Goal: Task Accomplishment & Management: Complete application form

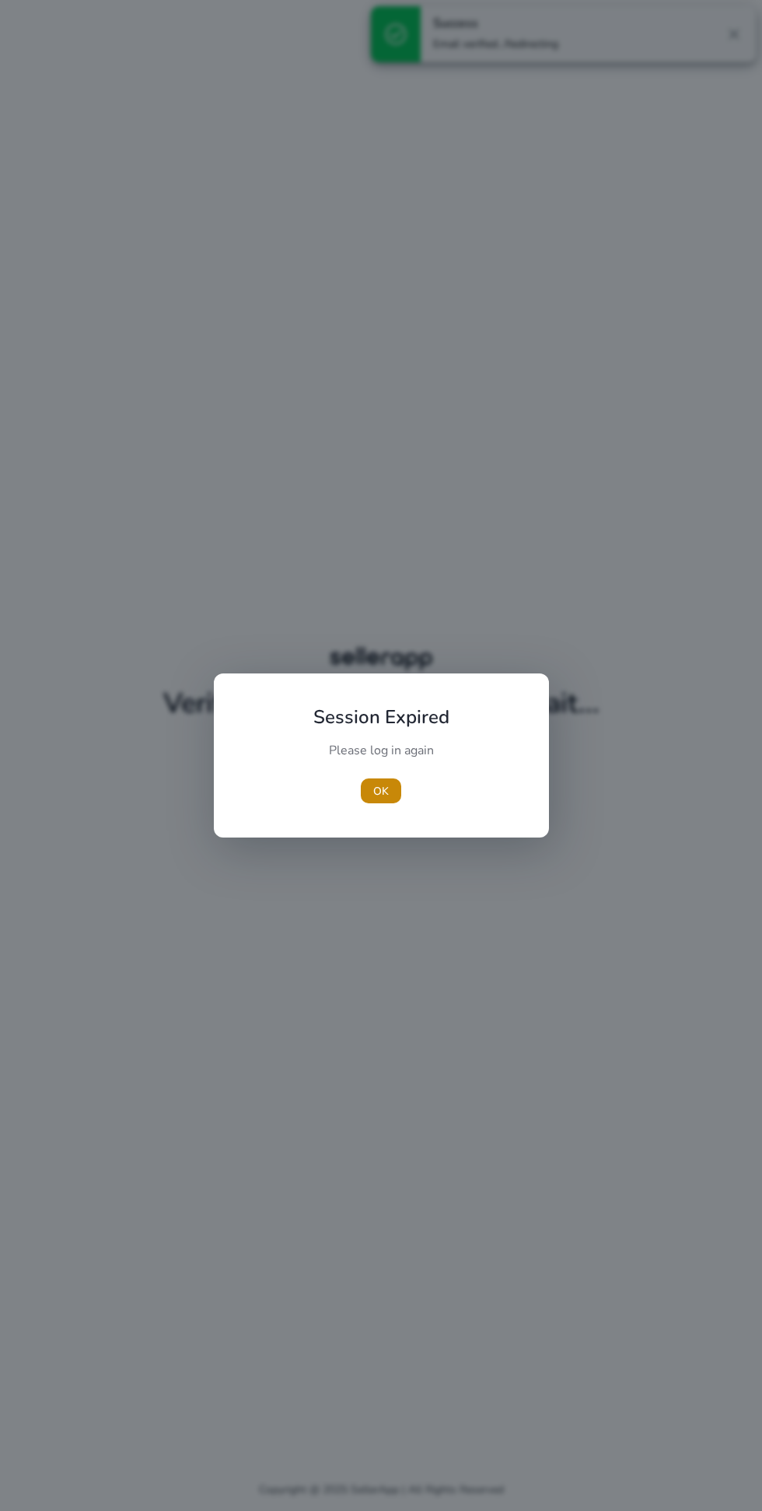
click at [381, 791] on span "OK" at bounding box center [381, 791] width 16 height 16
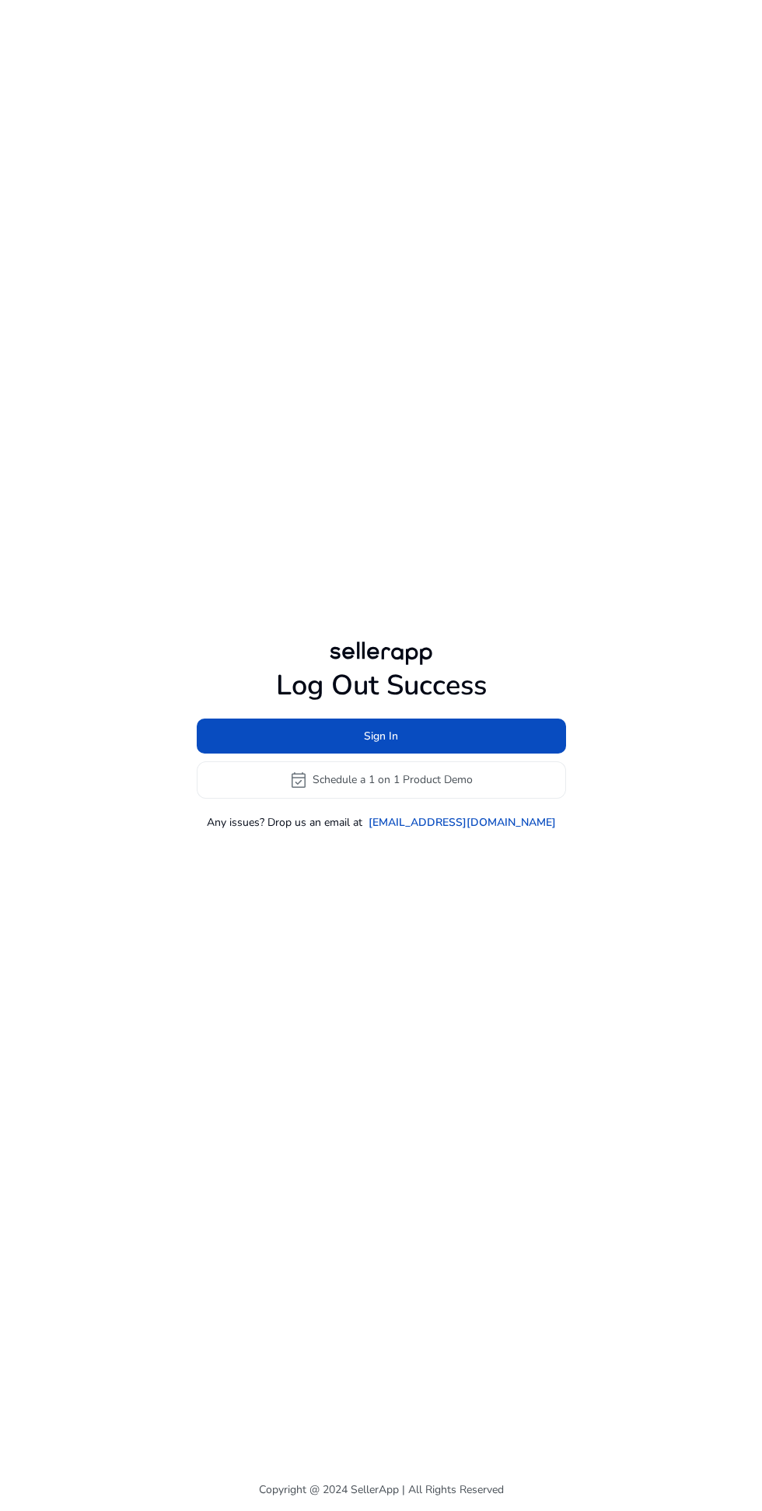
click at [484, 754] on span at bounding box center [381, 735] width 369 height 37
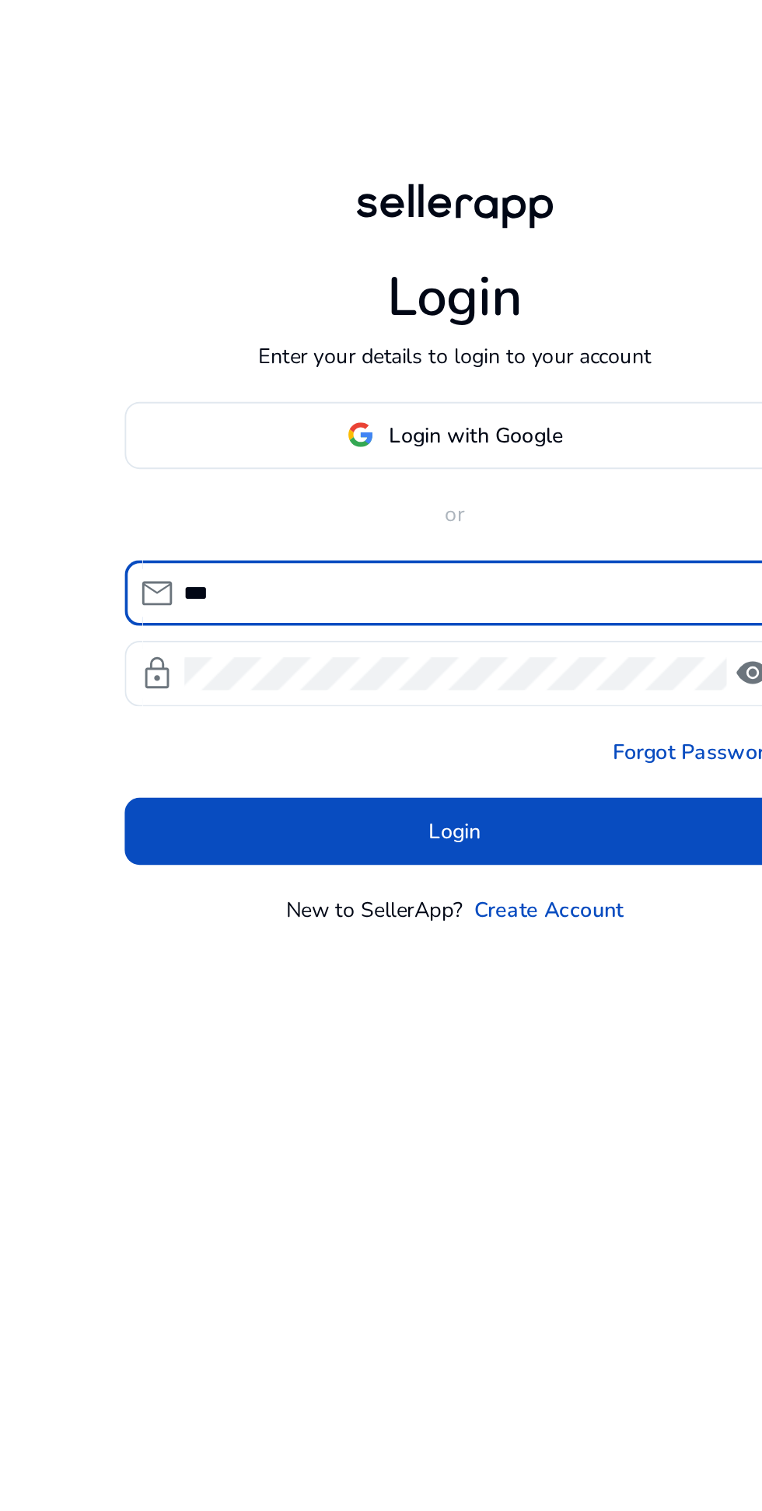
type input "****"
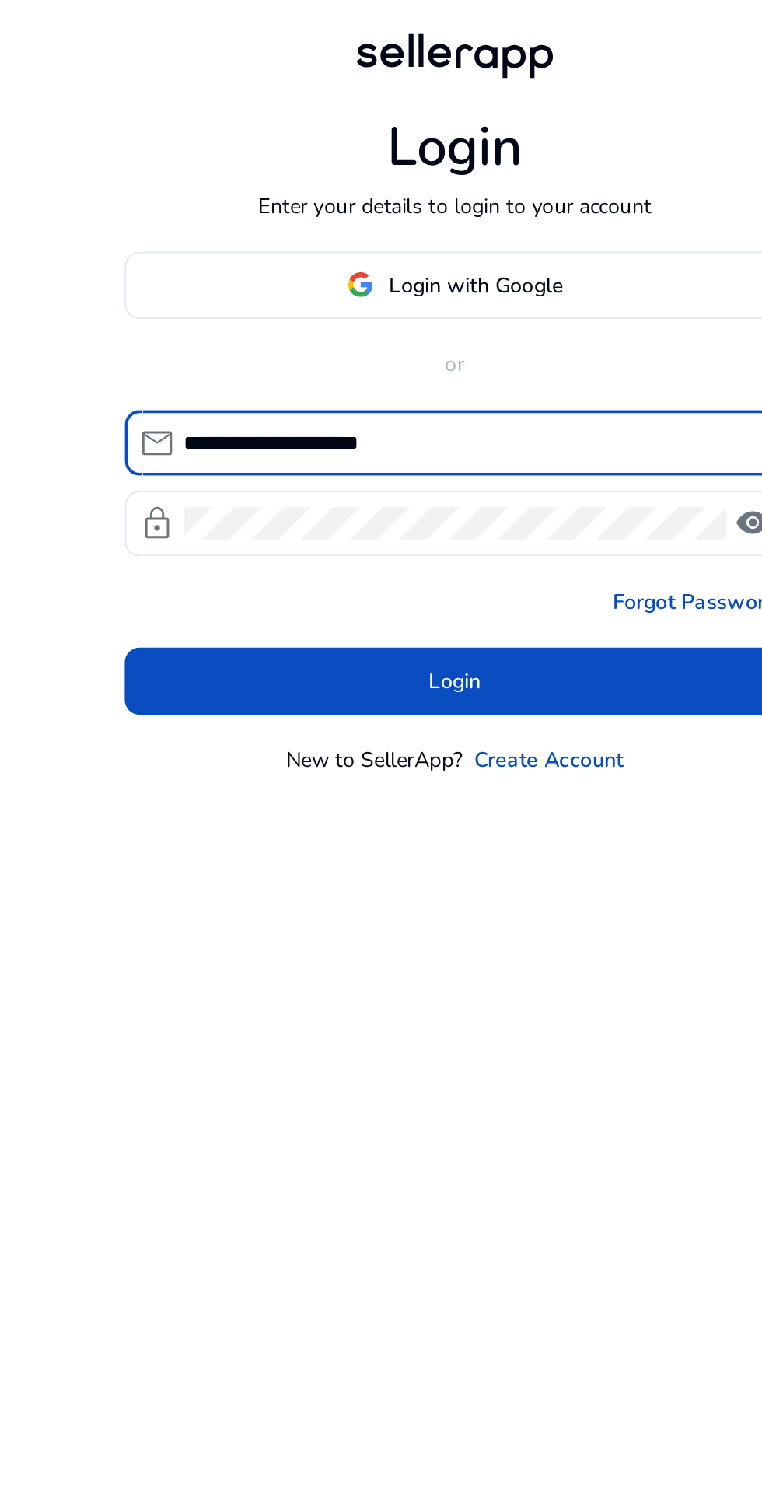
type input "**********"
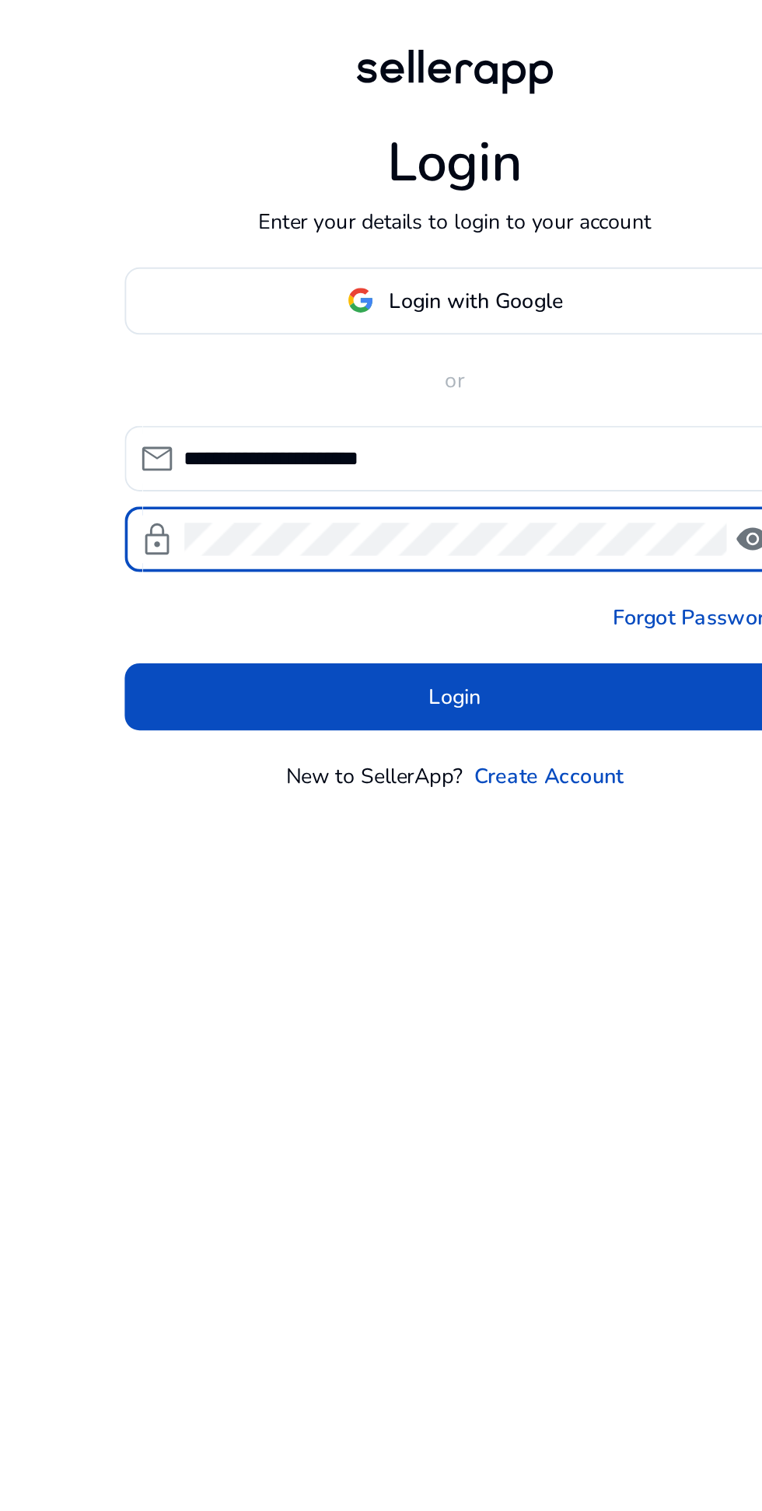
scroll to position [8, 0]
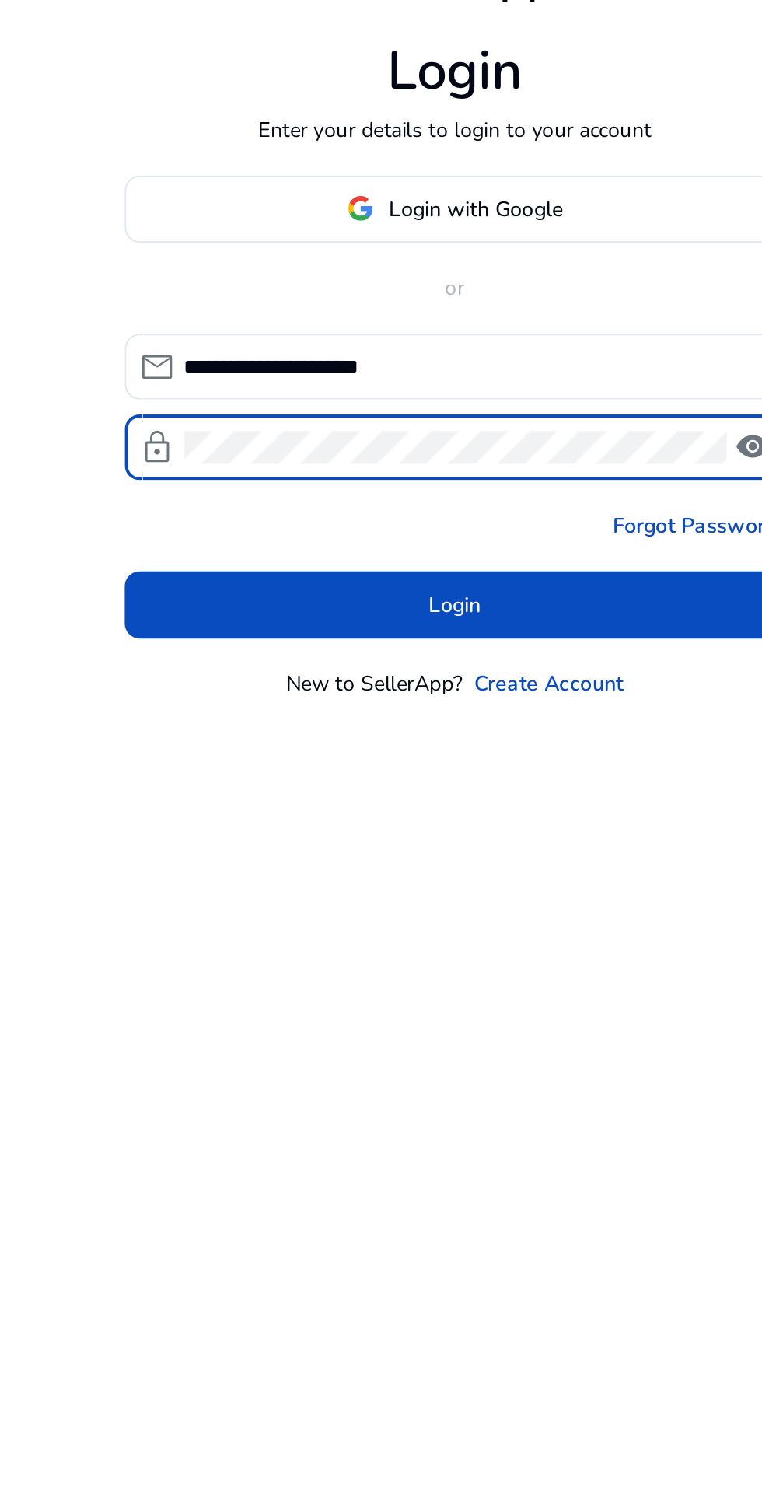
click at [449, 898] on span at bounding box center [381, 879] width 345 height 37
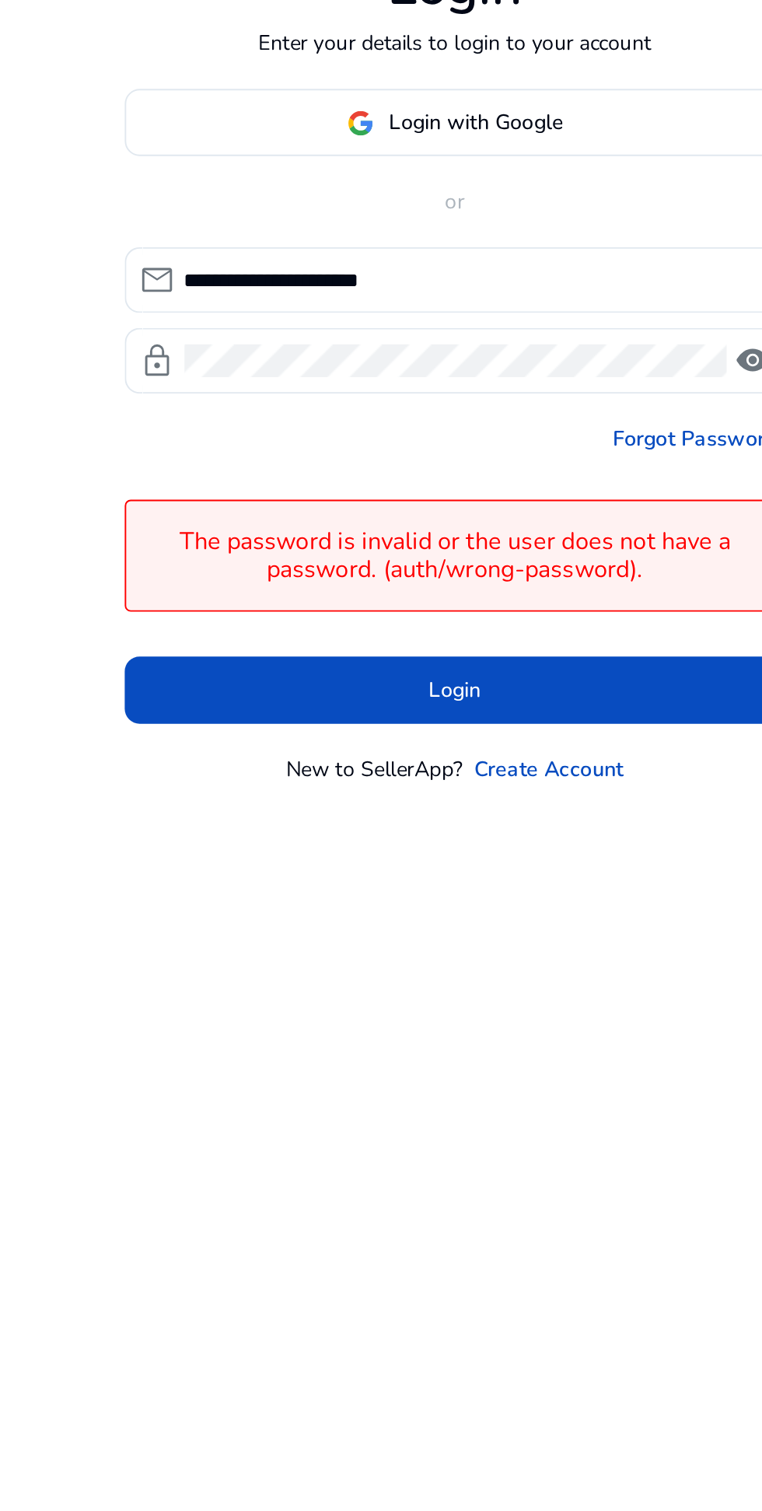
scroll to position [0, 0]
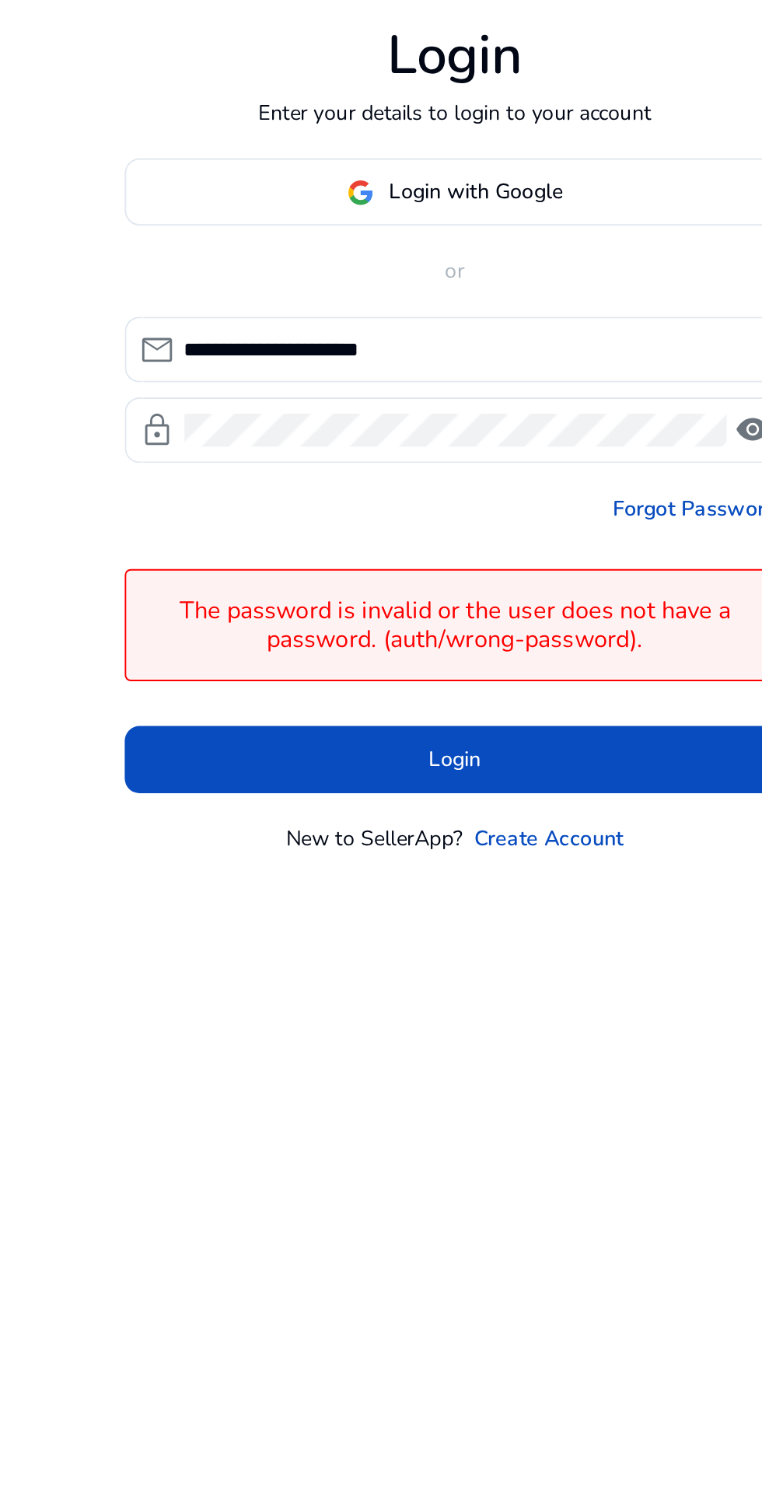
click at [531, 762] on span "visibility" at bounding box center [536, 753] width 19 height 19
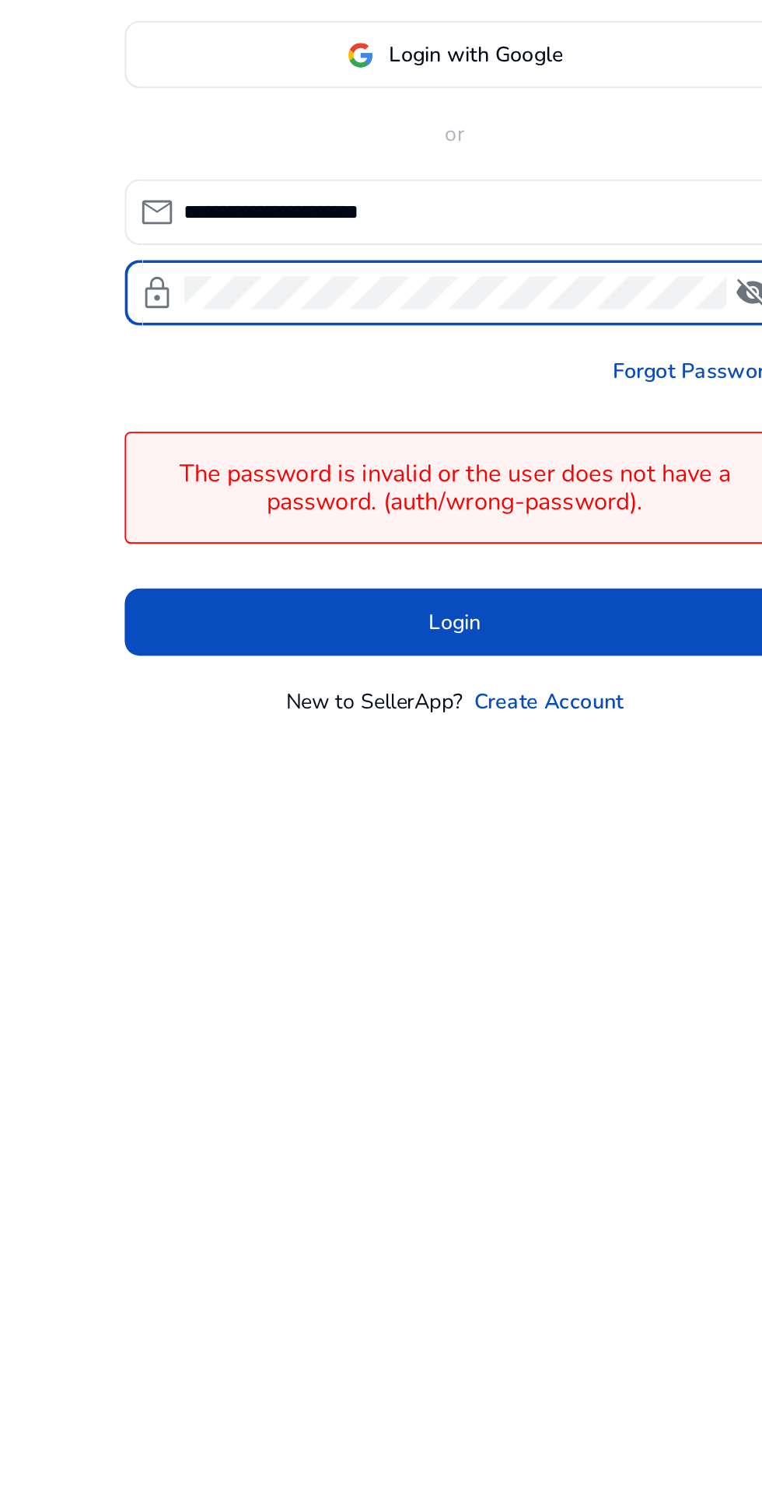
click at [469, 943] on span at bounding box center [381, 923] width 345 height 37
click at [421, 943] on span at bounding box center [381, 923] width 345 height 37
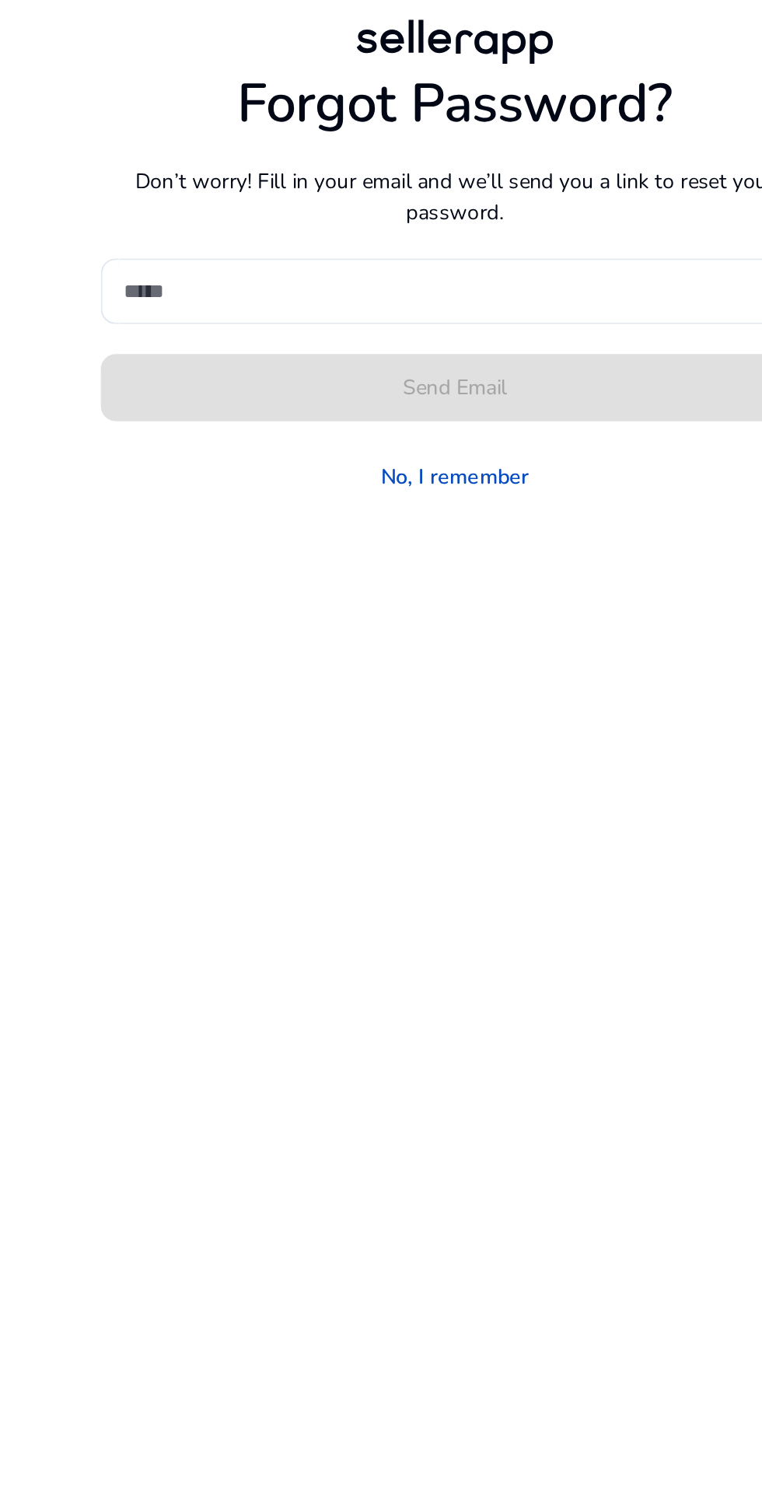
click at [520, 1274] on div "Forgot Password? Don’t worry! Fill in your email and we’ll send you a link to r…" at bounding box center [381, 734] width 762 height 1469
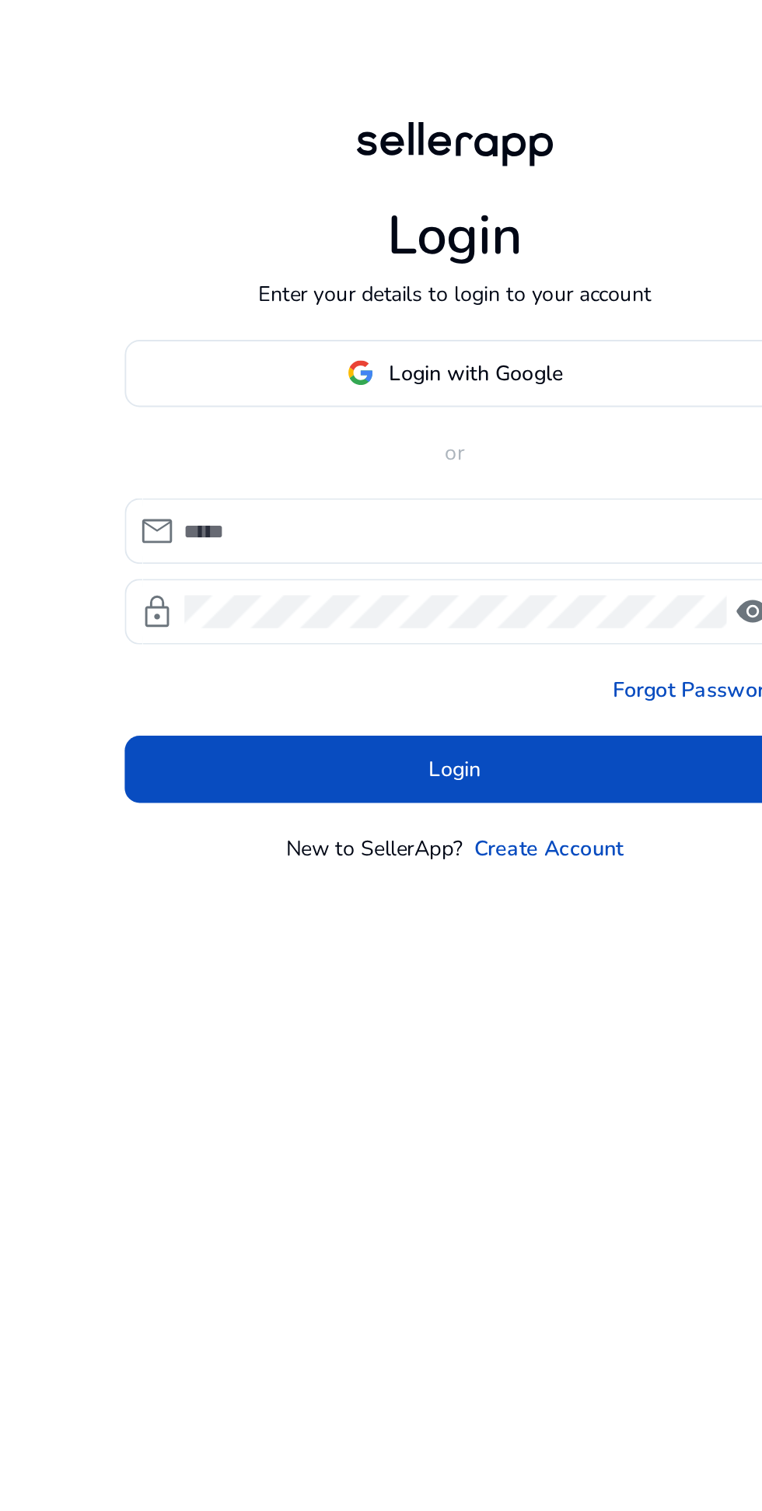
click at [271, 765] on input at bounding box center [390, 755] width 301 height 17
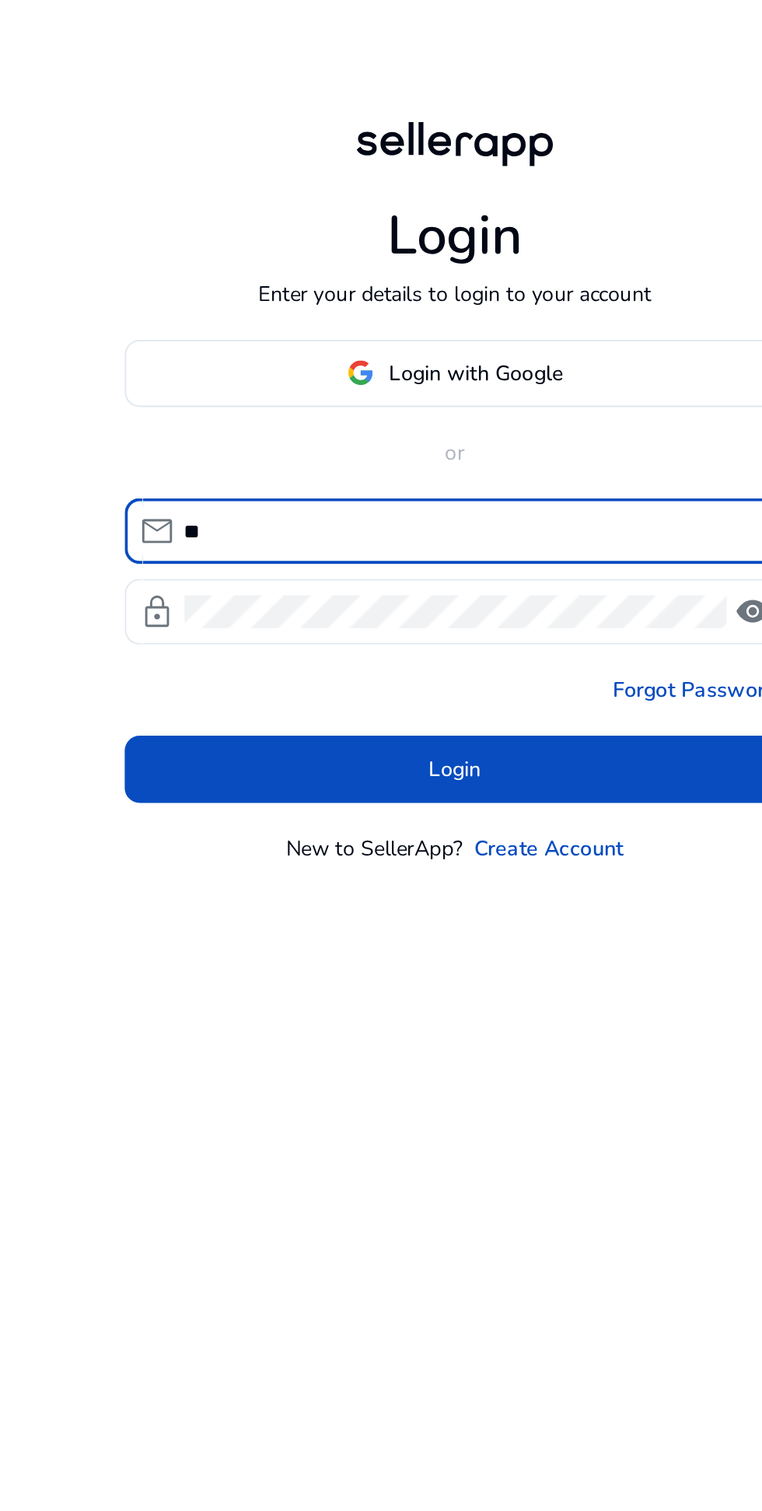
type input "**********"
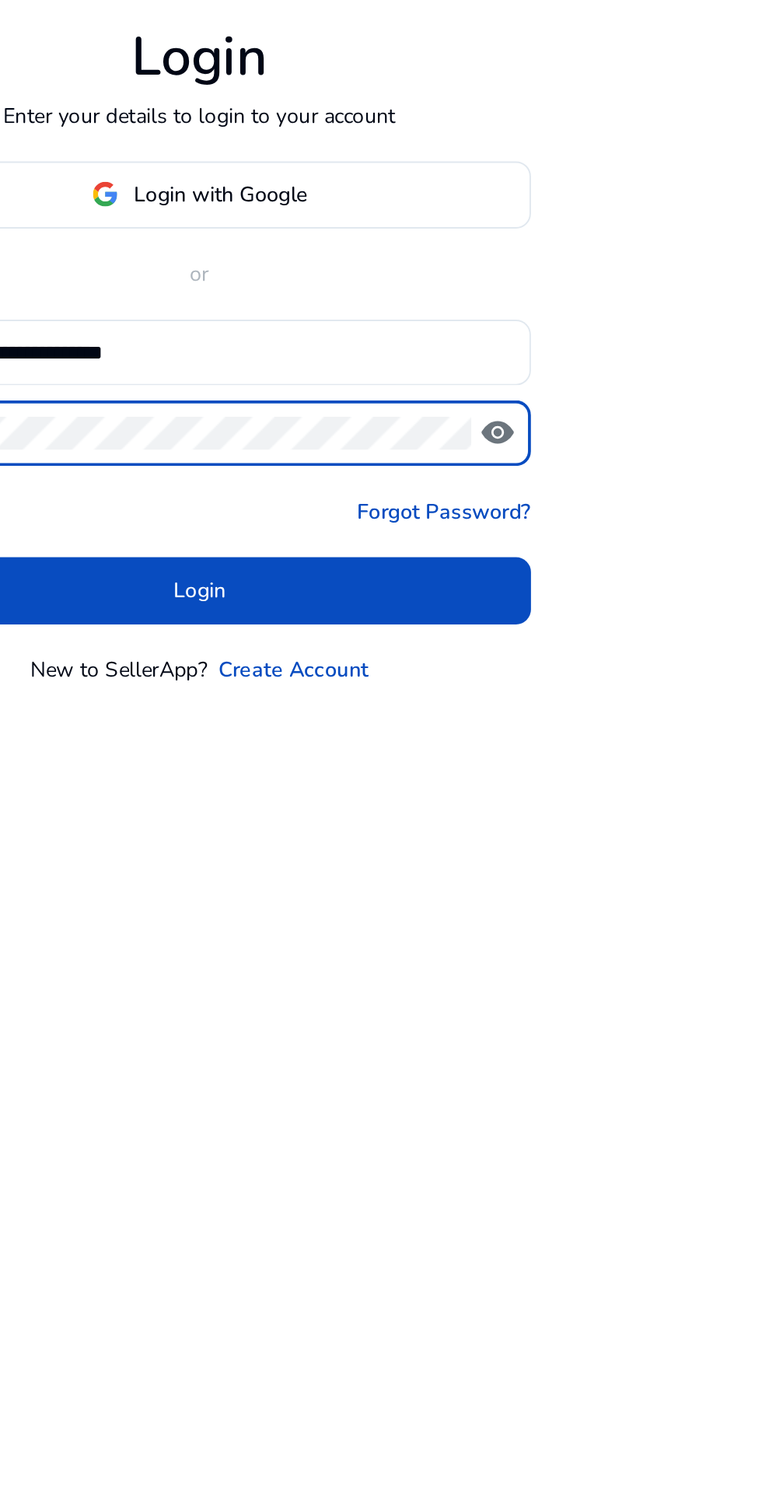
click at [484, 898] on span at bounding box center [381, 879] width 345 height 37
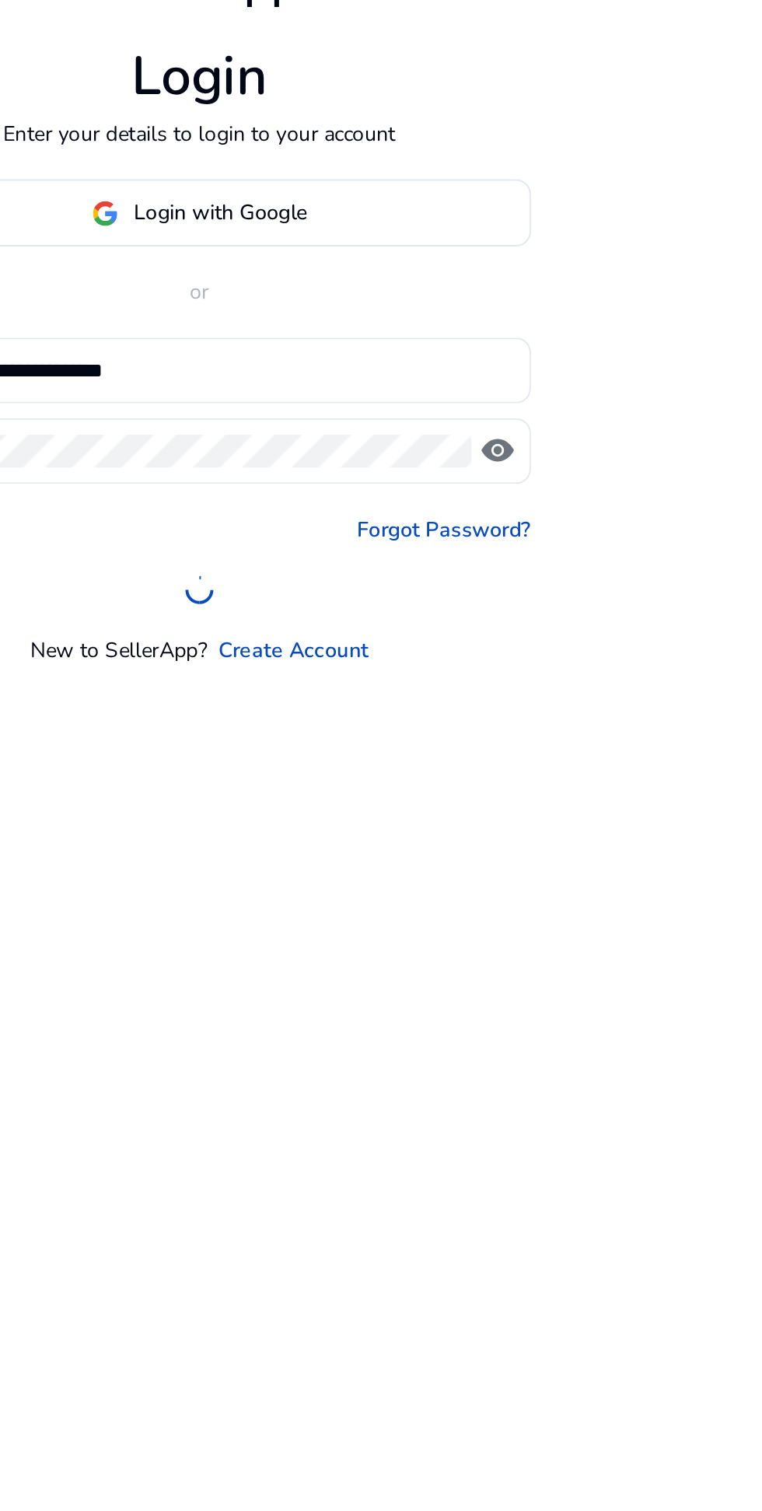
scroll to position [9, 0]
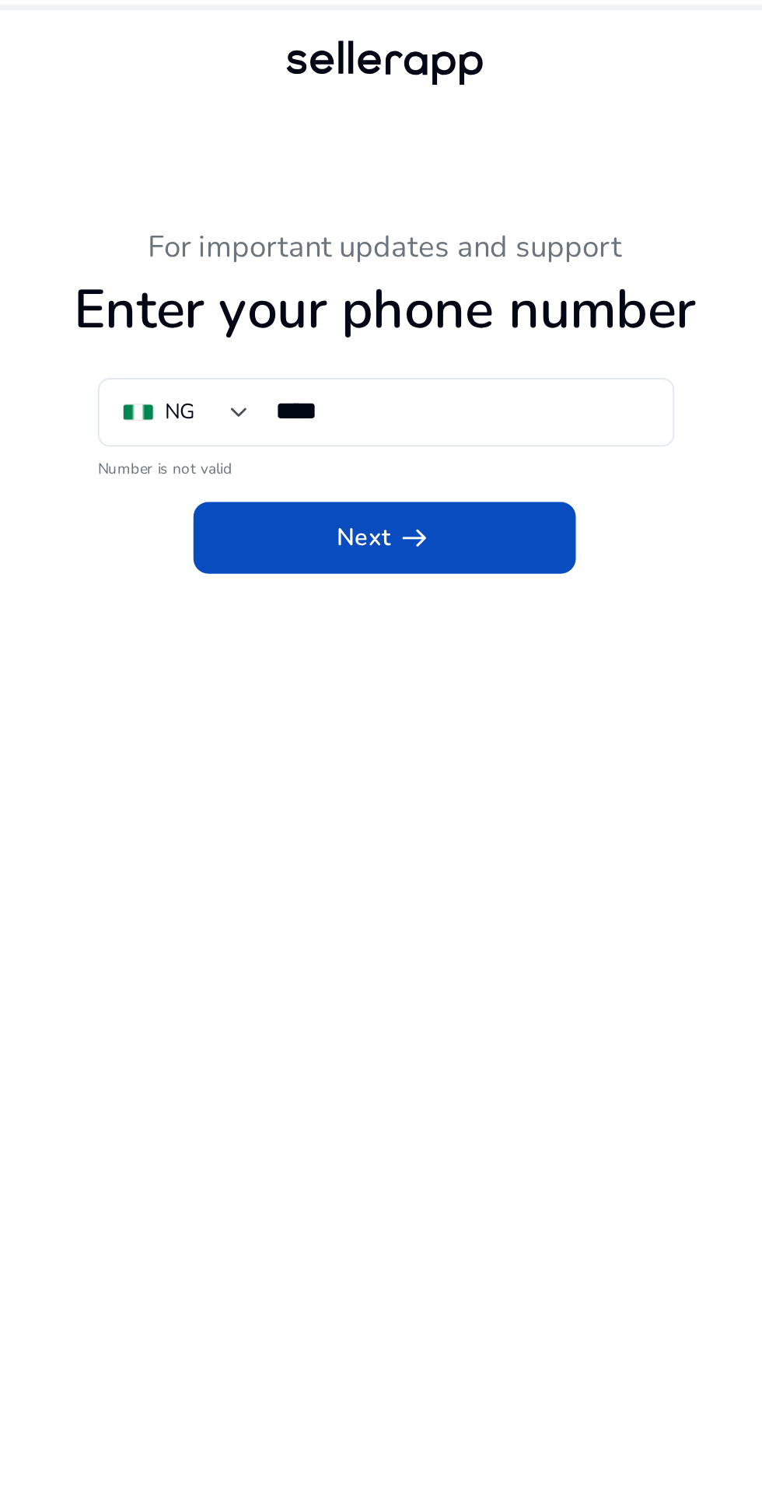
click at [373, 213] on input "****" at bounding box center [421, 213] width 194 height 17
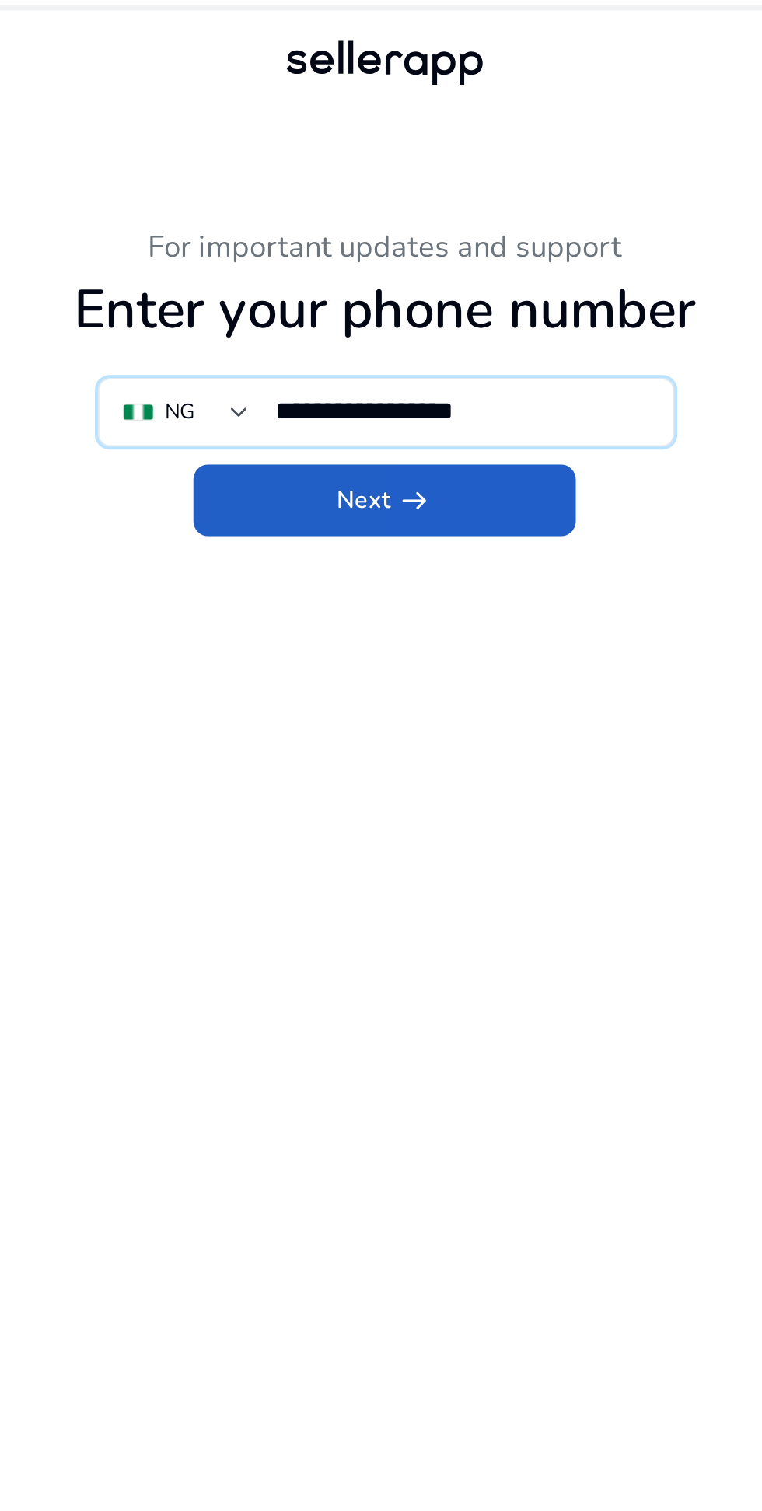
type input "**********"
click at [427, 259] on span at bounding box center [381, 260] width 199 height 37
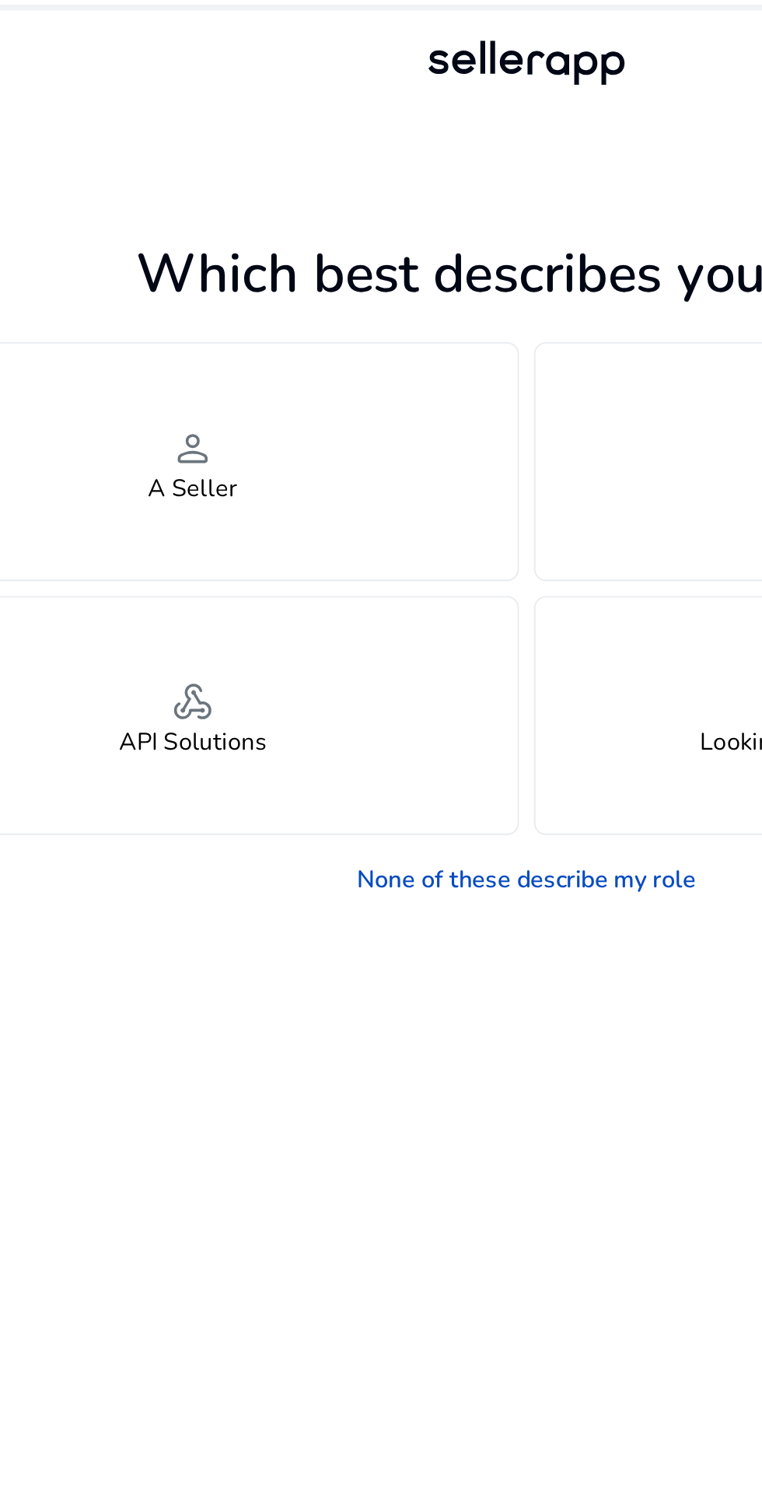
click at [239, 250] on div "person A Seller" at bounding box center [207, 240] width 338 height 123
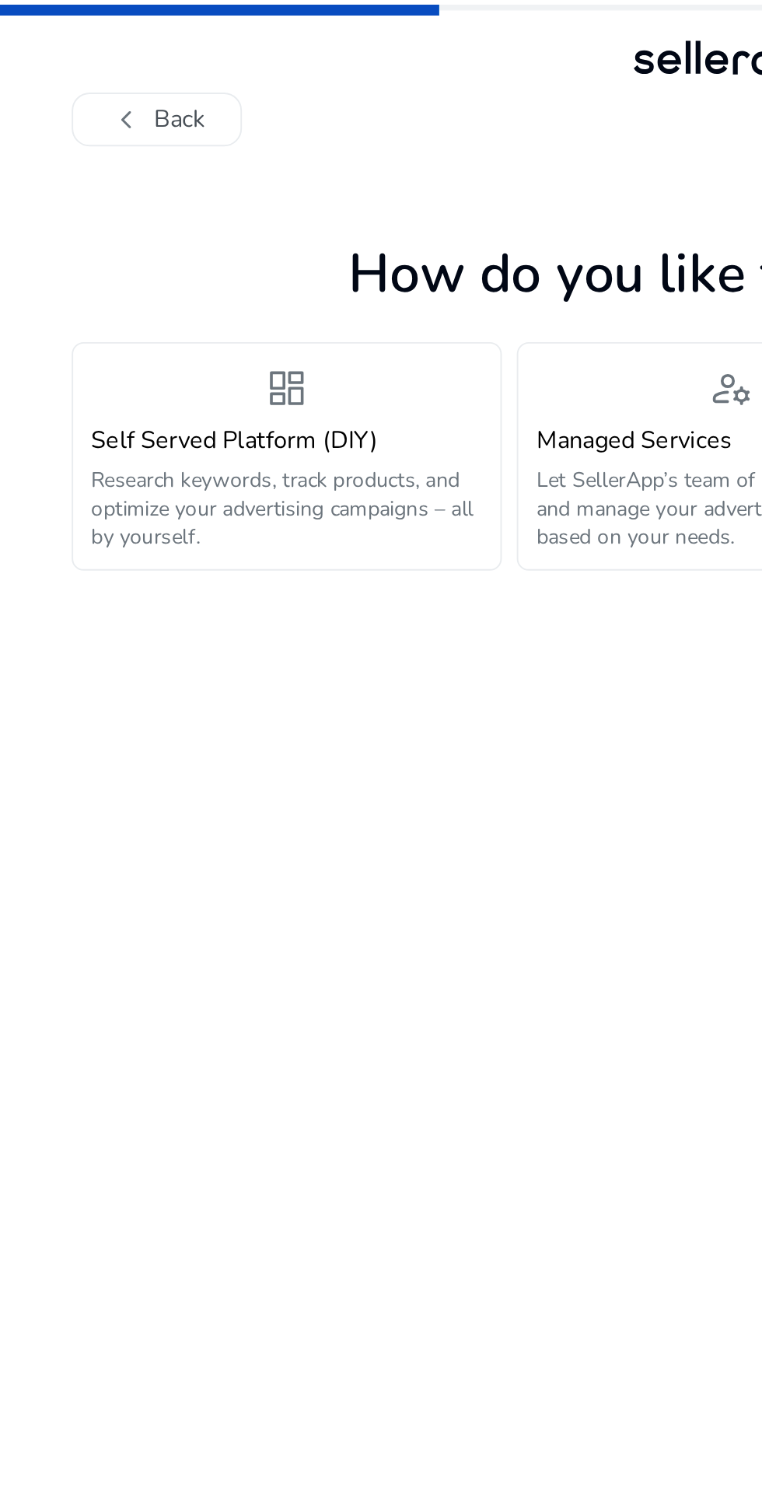
click at [105, 239] on div "Self Served Platform (DIY) Research keywords, track products, and optimize your…" at bounding box center [149, 254] width 204 height 65
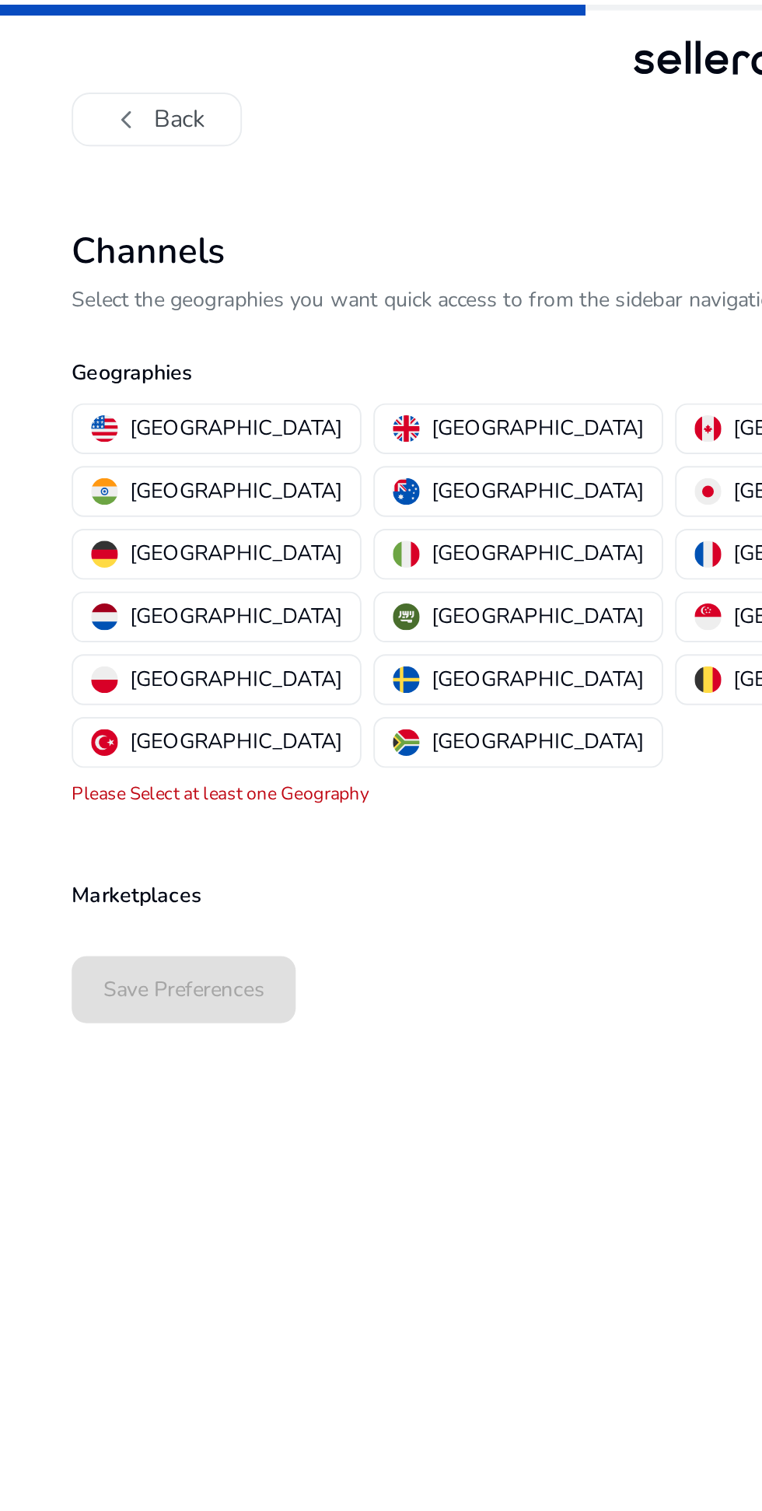
click at [94, 222] on p "[GEOGRAPHIC_DATA]" at bounding box center [123, 223] width 110 height 16
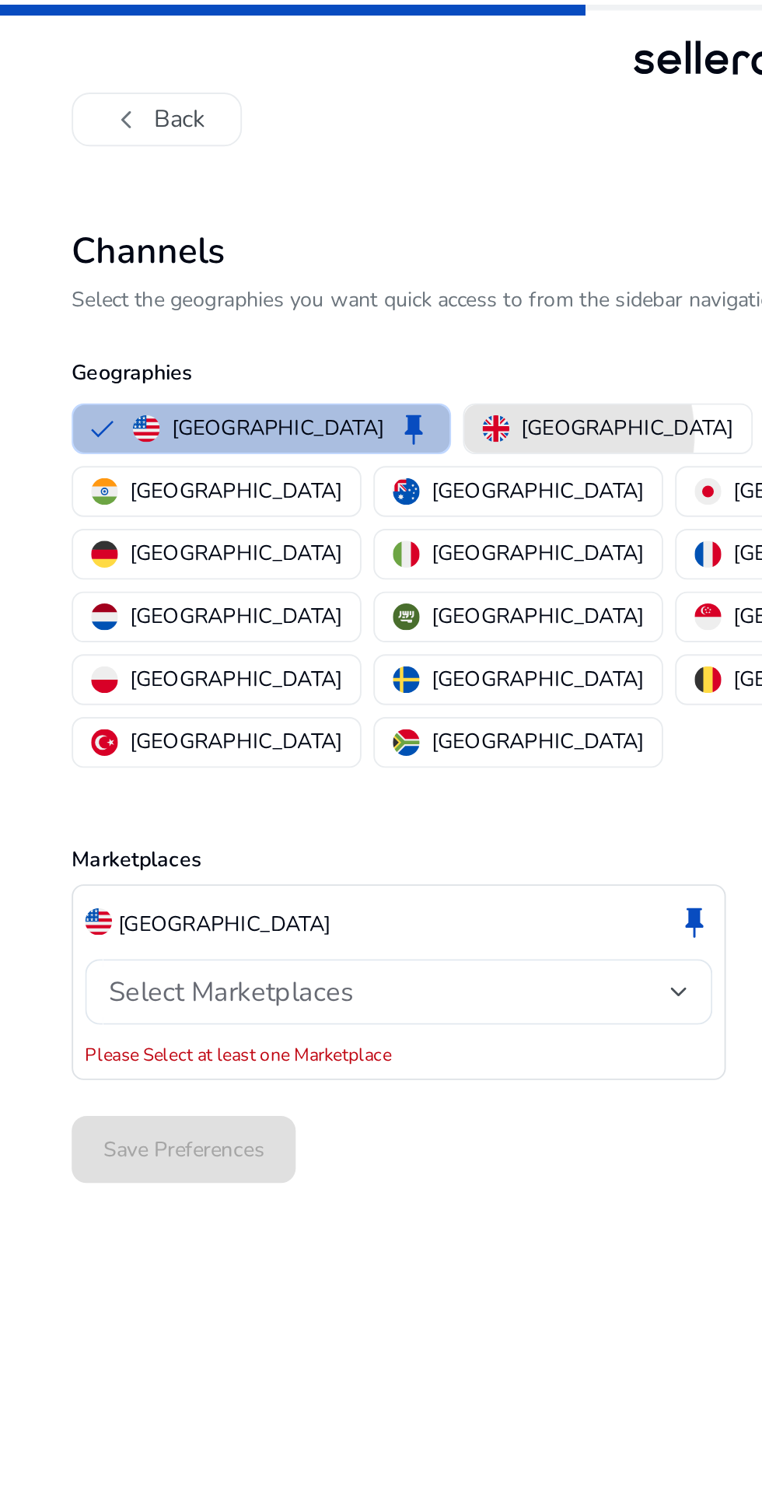
click at [271, 226] on p "[GEOGRAPHIC_DATA]" at bounding box center [326, 223] width 110 height 16
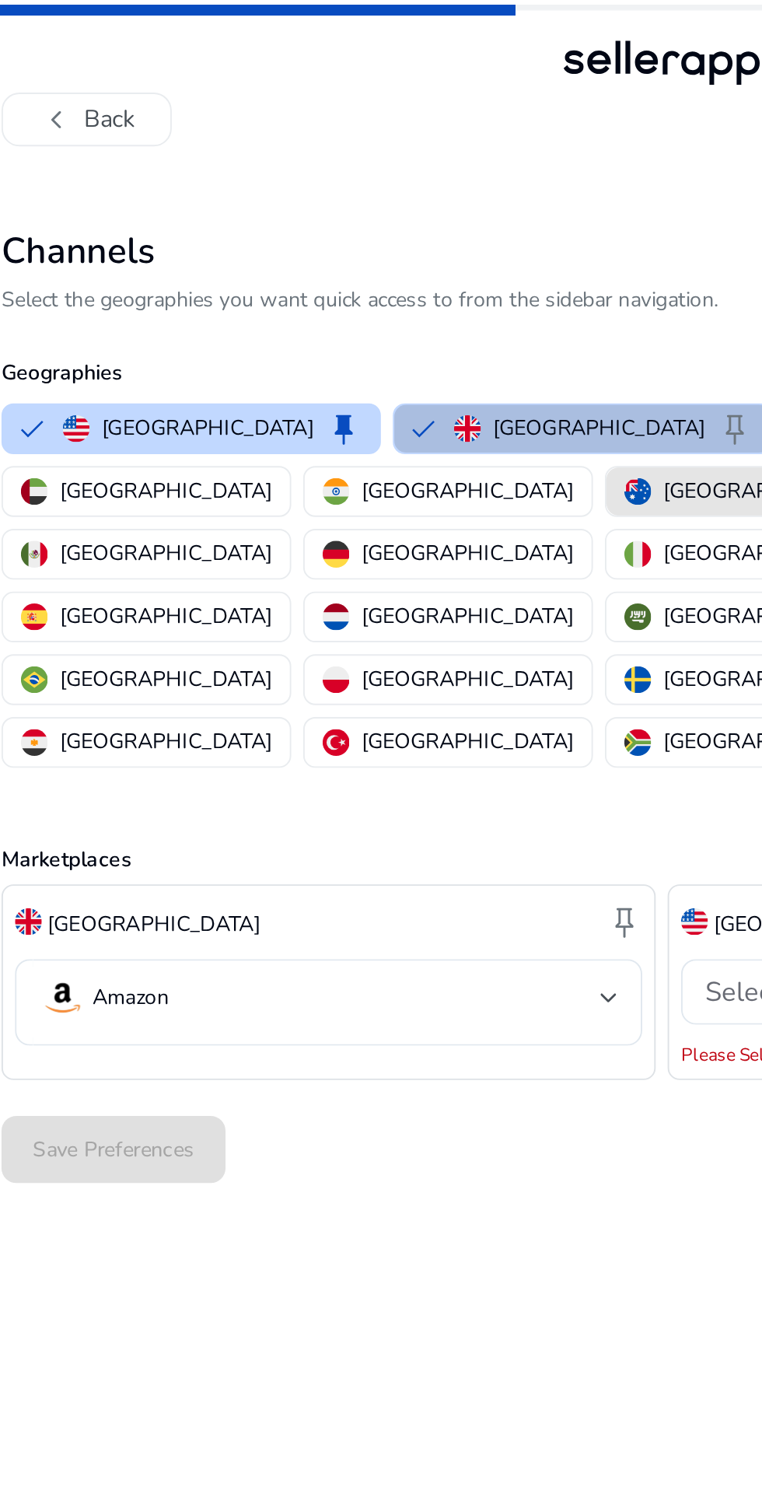
click at [382, 259] on p "[GEOGRAPHIC_DATA]" at bounding box center [437, 255] width 110 height 16
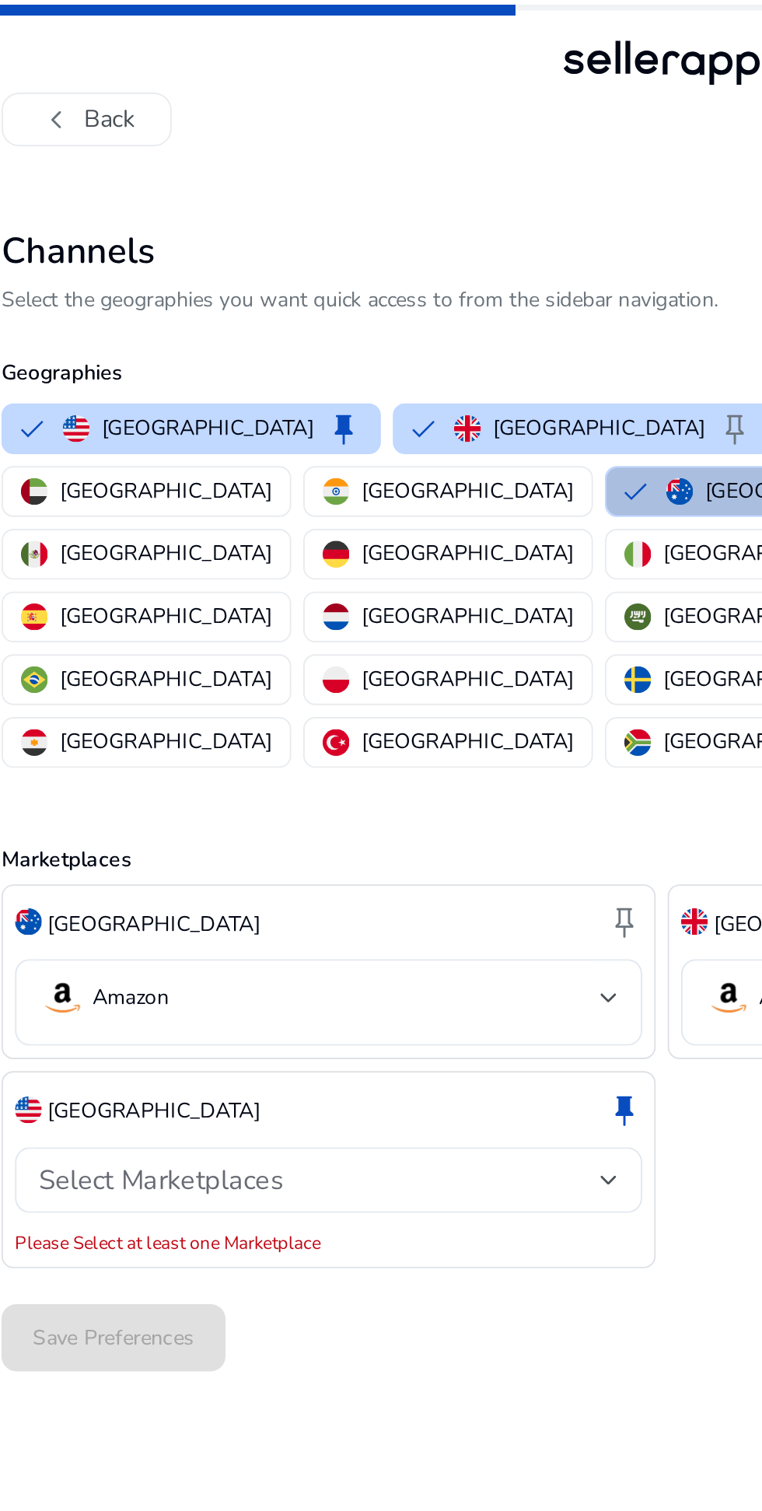
click at [349, 611] on div at bounding box center [353, 614] width 9 height 6
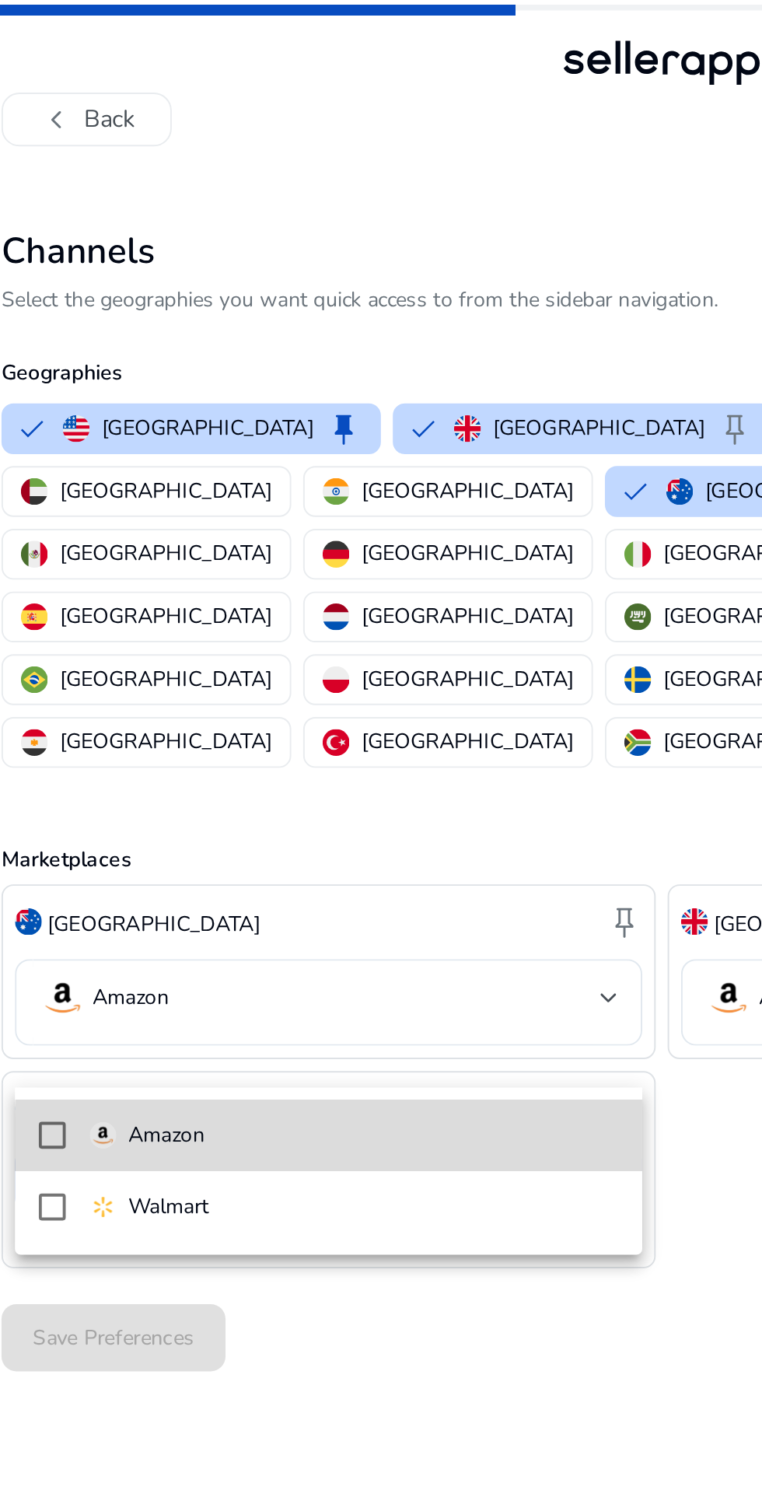
click at [310, 595] on span "Amazon" at bounding box center [220, 591] width 275 height 17
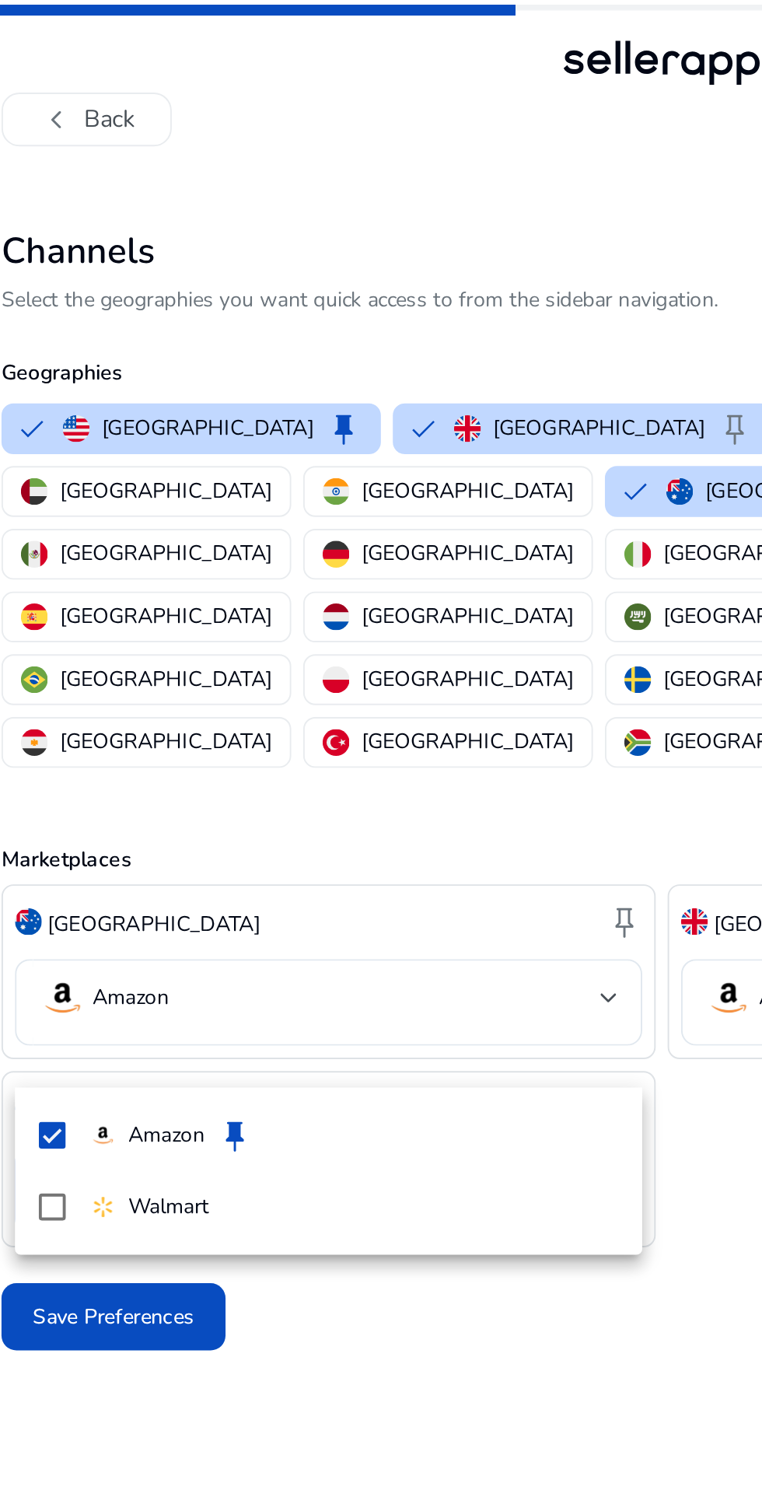
click at [327, 715] on div at bounding box center [381, 755] width 762 height 1511
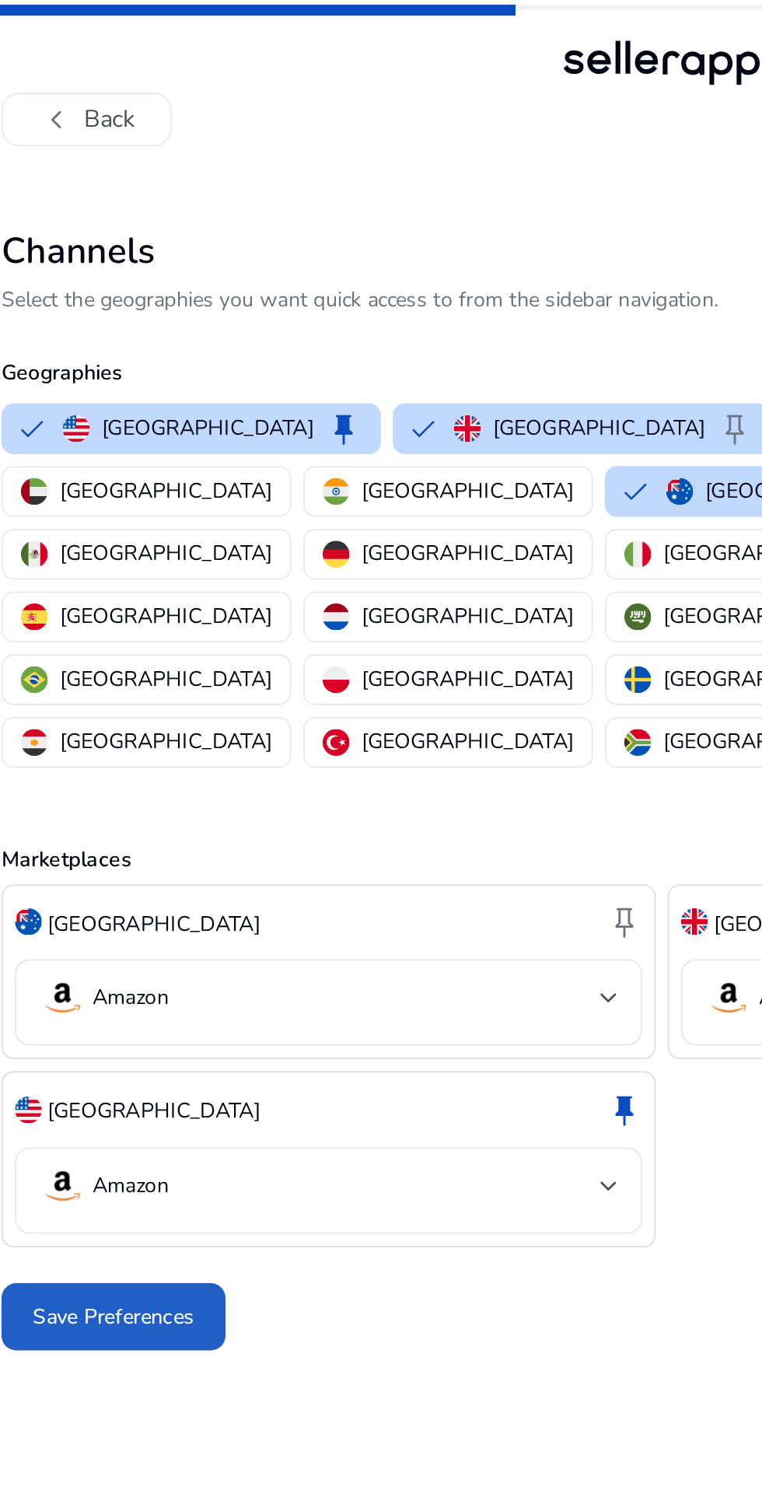
click at [114, 677] on span "Save Preferences" at bounding box center [96, 685] width 84 height 16
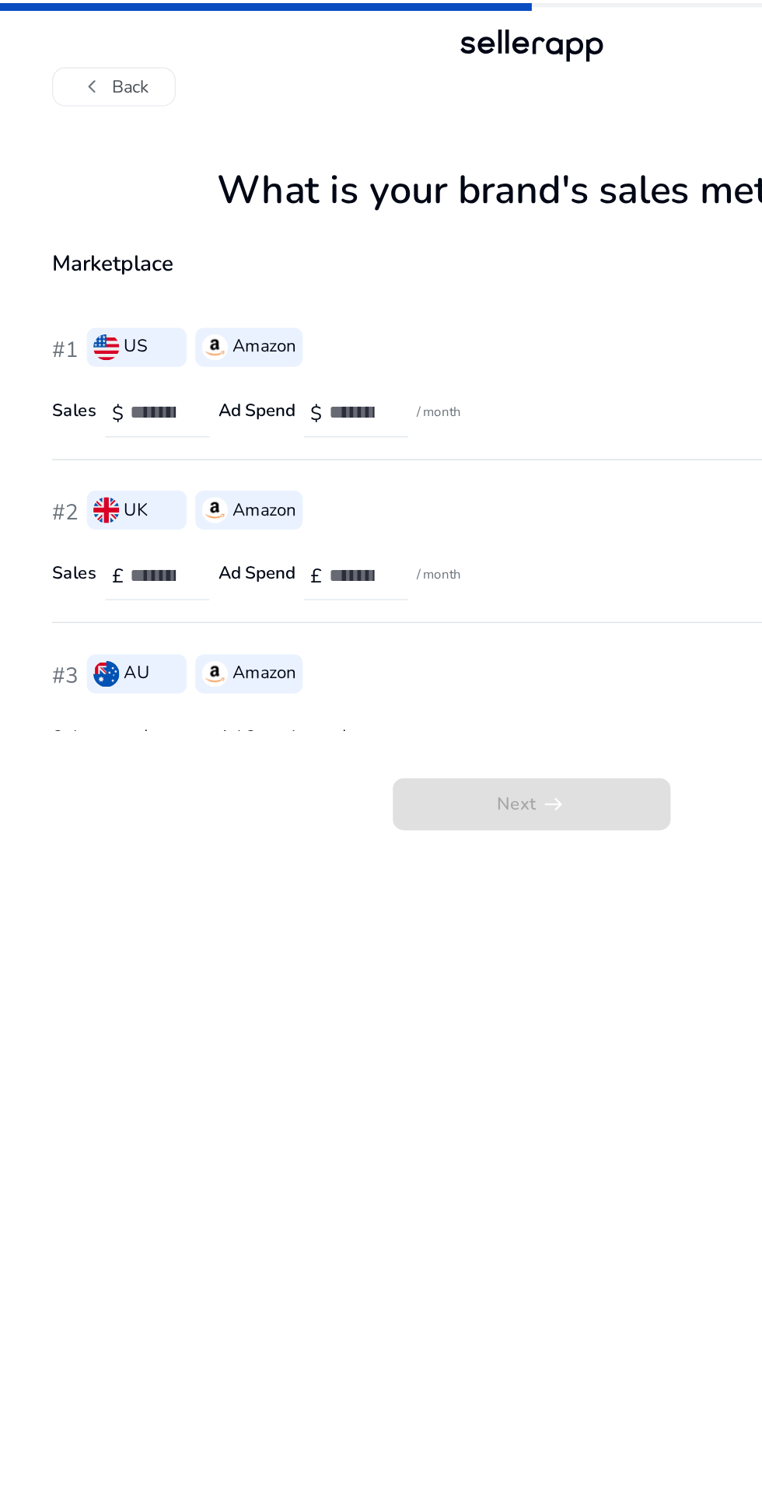
click at [51, 310] on div "Sales $" at bounding box center [93, 294] width 113 height 31
click at [106, 296] on input "number" at bounding box center [115, 295] width 44 height 17
